Goal: Task Accomplishment & Management: Manage account settings

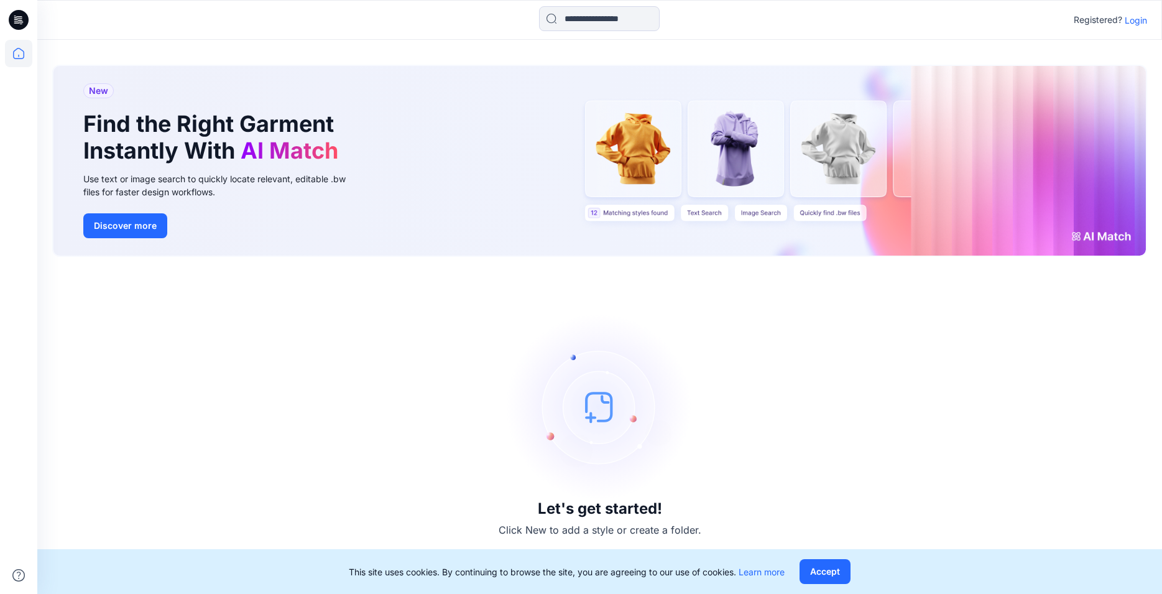
click at [1141, 19] on p "Login" at bounding box center [1136, 20] width 22 height 13
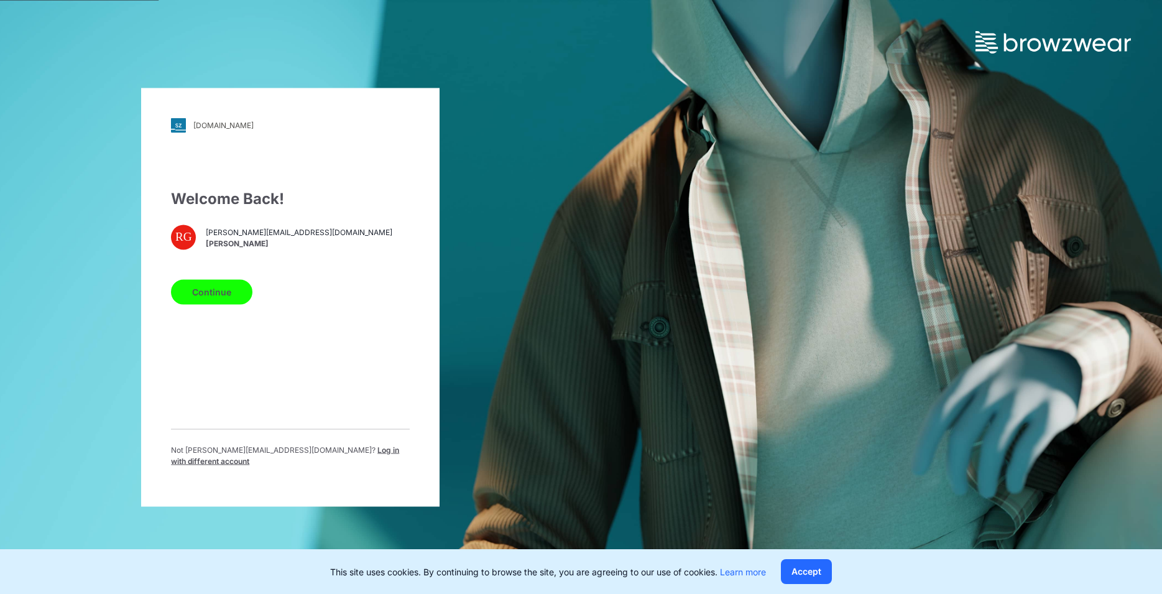
click at [216, 297] on button "Continue" at bounding box center [211, 291] width 81 height 25
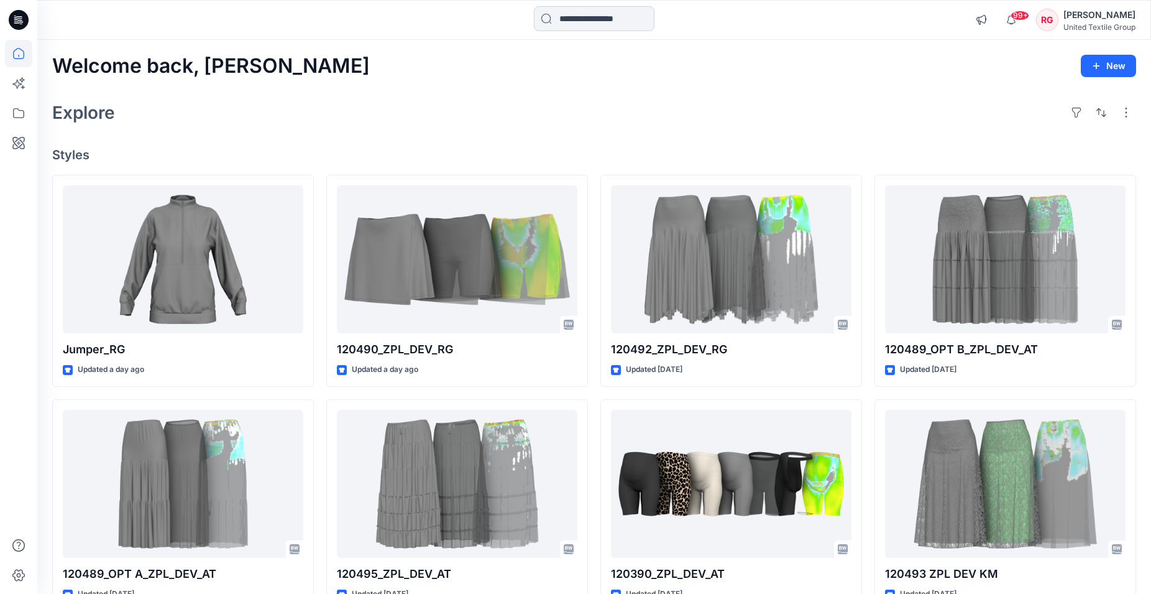
click at [548, 19] on input at bounding box center [594, 18] width 121 height 25
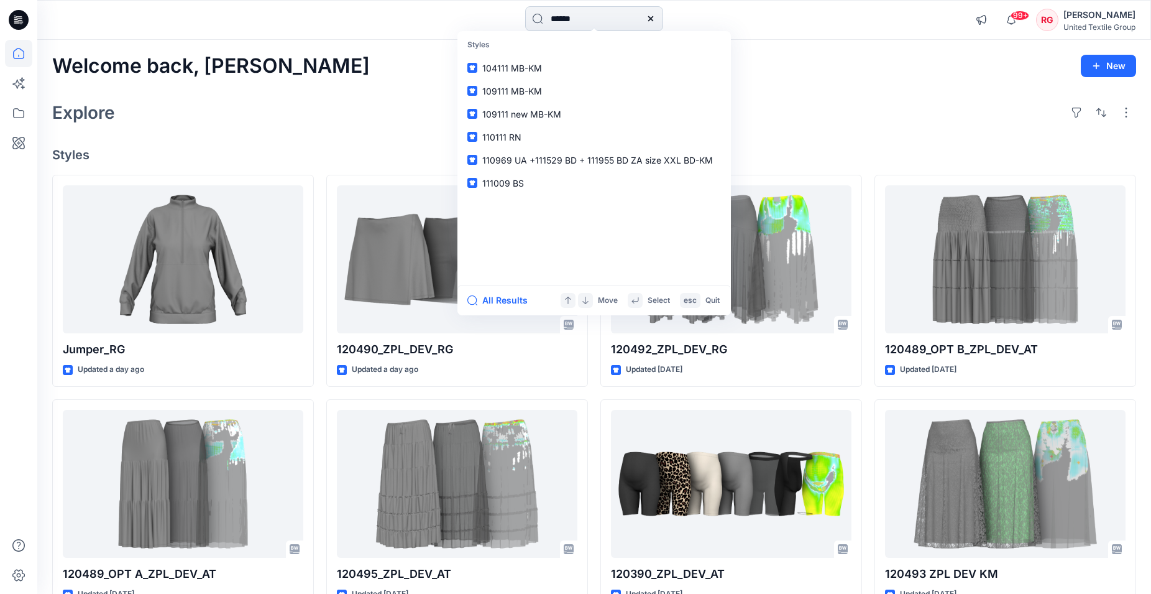
type input "******"
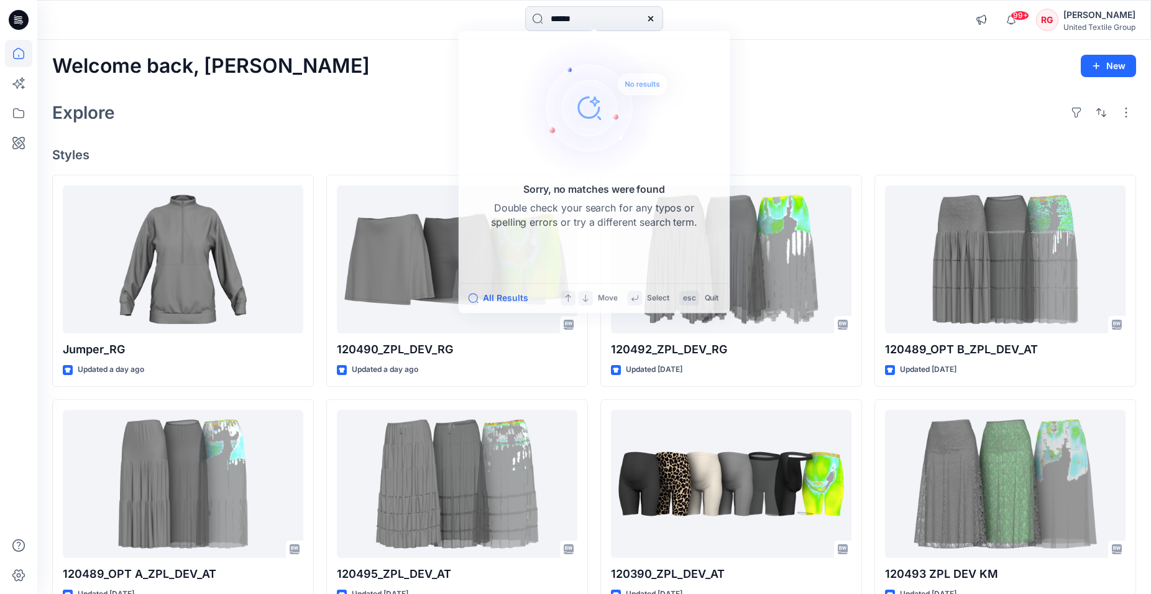
drag, startPoint x: 808, startPoint y: 147, endPoint x: 496, endPoint y: 32, distance: 332.8
click at [808, 147] on div "Welcome back, [PERSON_NAME] New Explore Styles Jumper_RG Updated a day ago 1204…" at bounding box center [594, 467] width 1114 height 855
